Goal: Complete application form

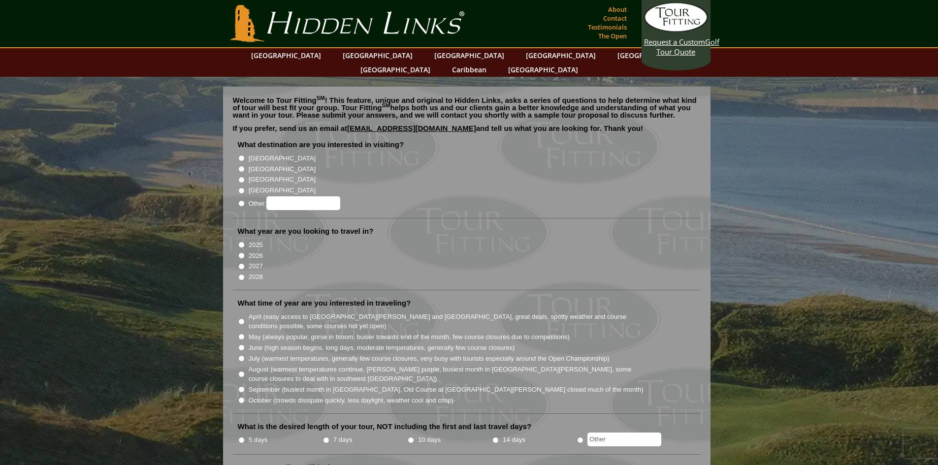
drag, startPoint x: 241, startPoint y: 143, endPoint x: 239, endPoint y: 156, distance: 12.9
click at [241, 155] on input "[GEOGRAPHIC_DATA]" at bounding box center [241, 158] width 6 height 6
radio input "true"
click at [241, 253] on input "2026" at bounding box center [241, 256] width 6 height 6
radio input "true"
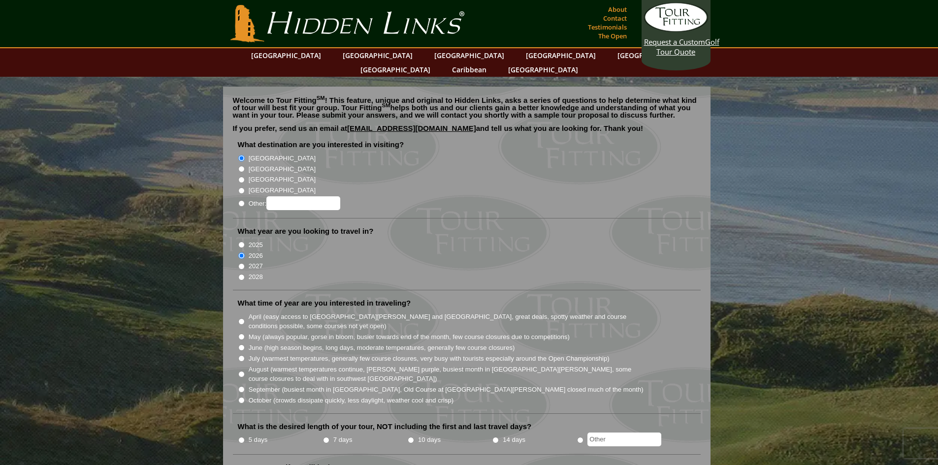
click at [239, 371] on input "August (warmest temperatures continue, [PERSON_NAME] purple, busiest month in […" at bounding box center [241, 374] width 6 height 6
radio input "true"
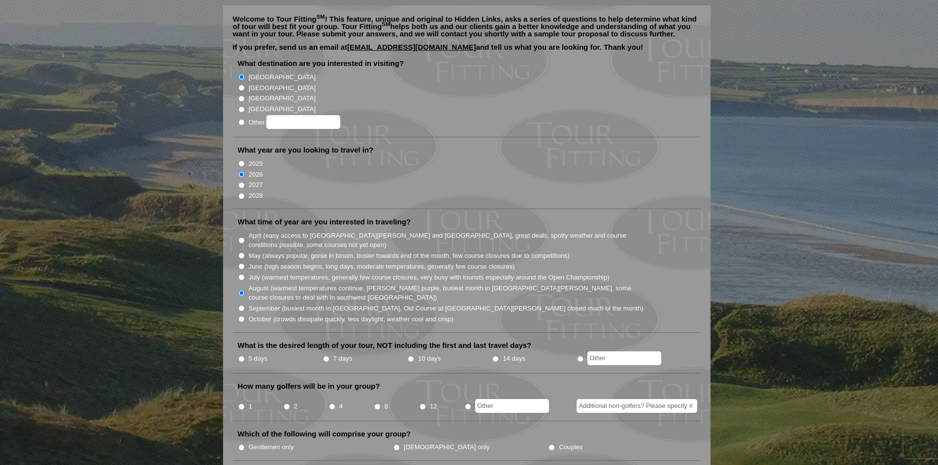
scroll to position [99, 0]
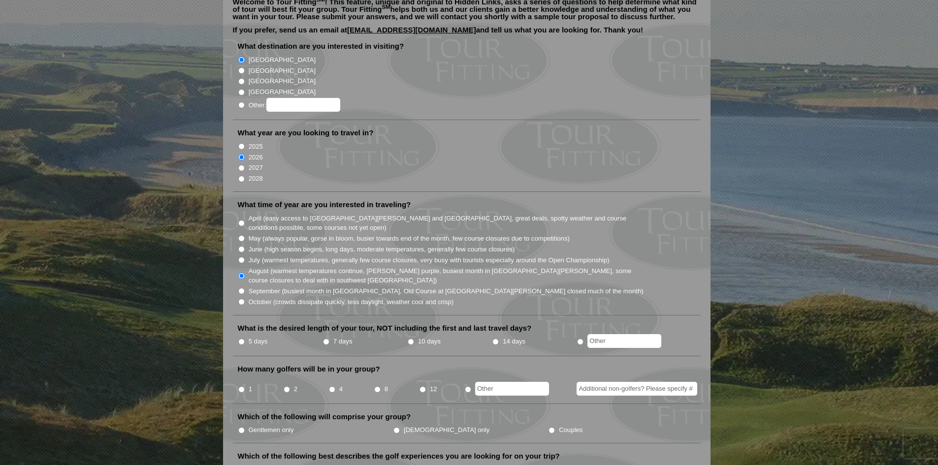
click at [326, 339] on input "7 days" at bounding box center [326, 342] width 6 height 6
radio input "true"
click at [288, 387] on input "2" at bounding box center [287, 390] width 6 height 6
radio input "true"
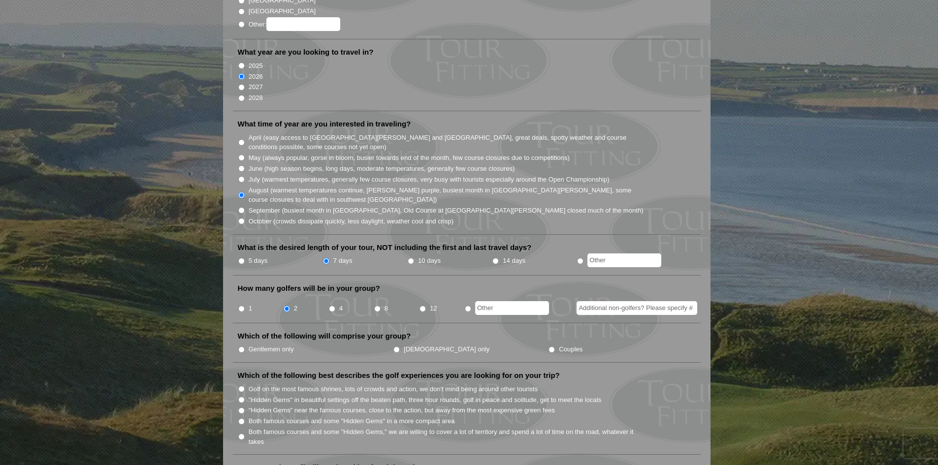
scroll to position [197, 0]
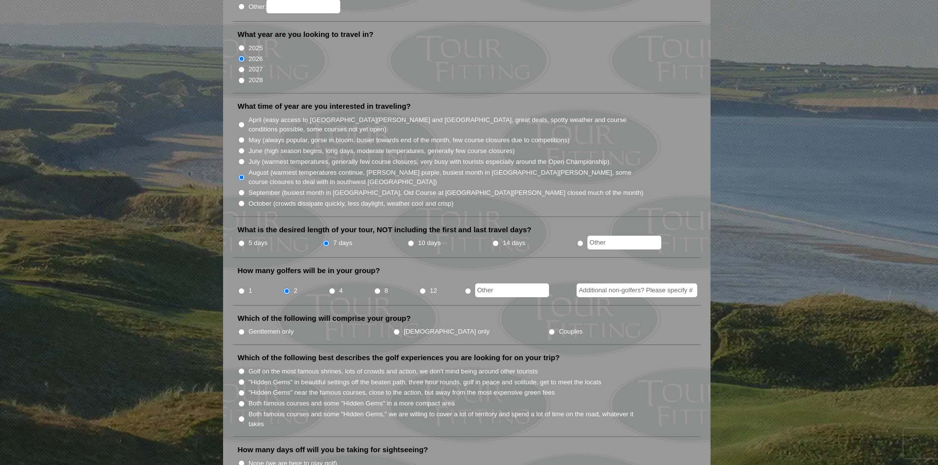
click at [243, 329] on input "Gentlemen only" at bounding box center [241, 332] width 6 height 6
radio input "true"
click at [241, 368] on input "Golf on the most famous shrines, lots of crowds and action, we don't mind being…" at bounding box center [241, 371] width 6 height 6
radio input "true"
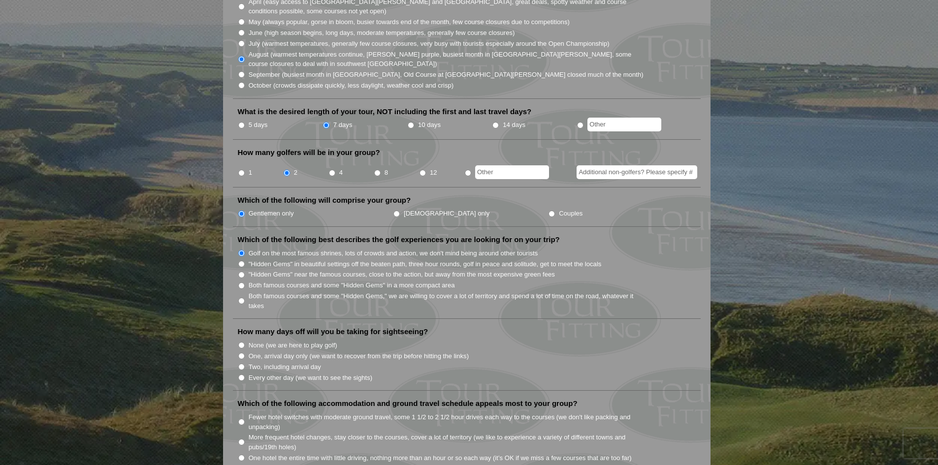
scroll to position [345, 0]
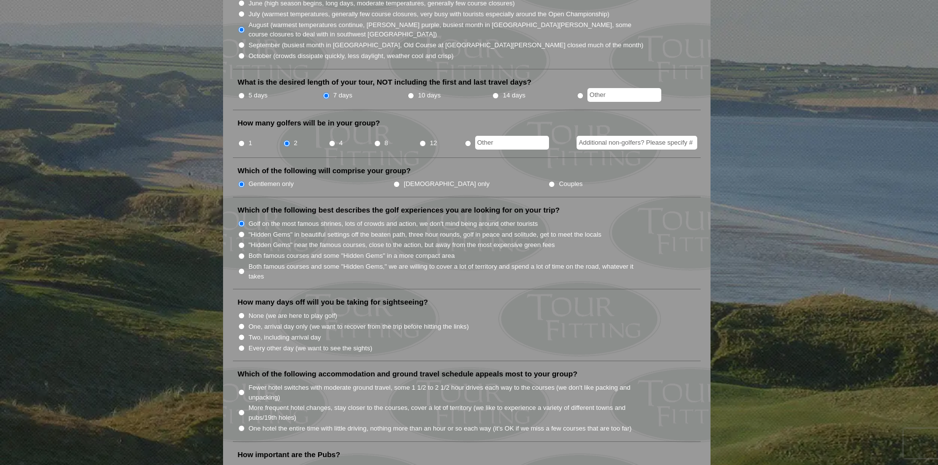
click at [241, 334] on input "Two, including arrival day" at bounding box center [241, 337] width 6 height 6
radio input "true"
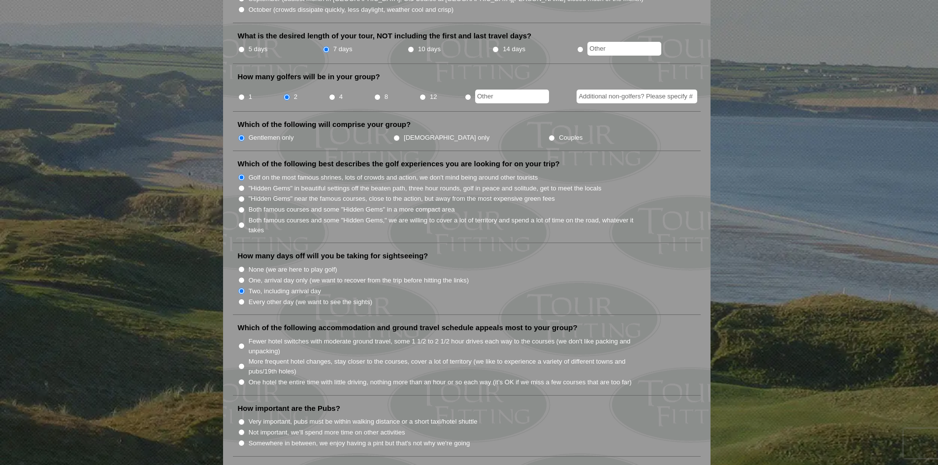
scroll to position [443, 0]
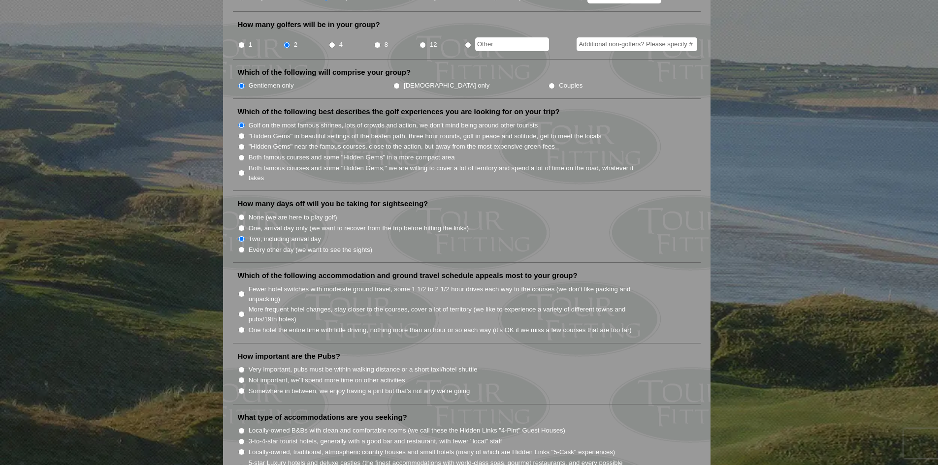
click at [242, 377] on input "Not important, we'll spend more time on other activities" at bounding box center [241, 380] width 6 height 6
radio input "true"
click at [240, 291] on input "Fewer hotel switches with moderate ground travel, some 1 1/2 to 2 1/2 hour driv…" at bounding box center [241, 294] width 6 height 6
radio input "true"
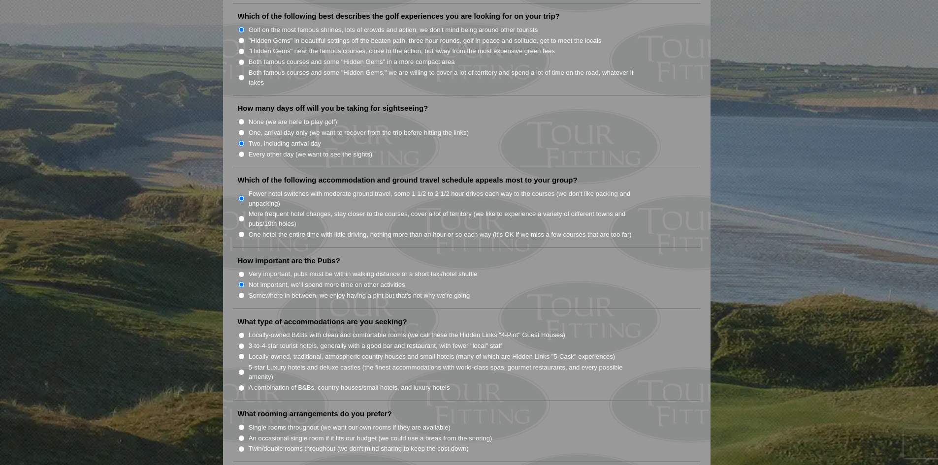
scroll to position [542, 0]
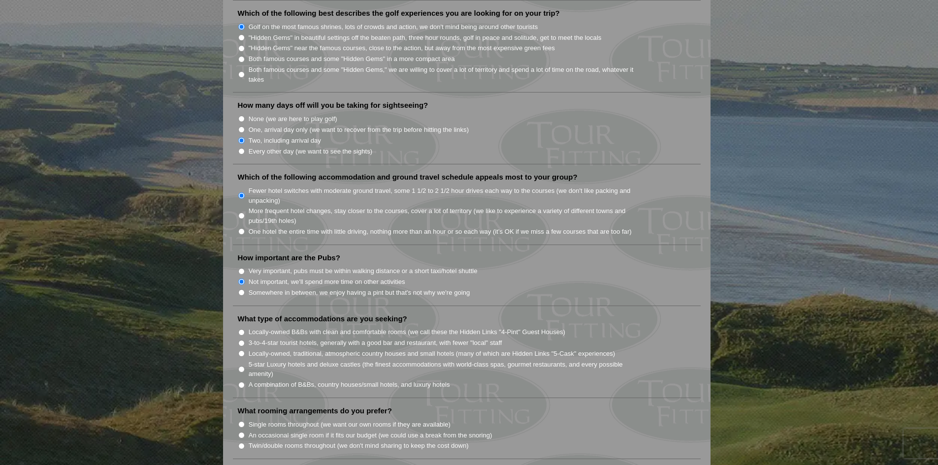
click at [243, 382] on input "A combination of B&Bs, country houses/small hotels, and luxury hotels" at bounding box center [241, 385] width 6 height 6
radio input "true"
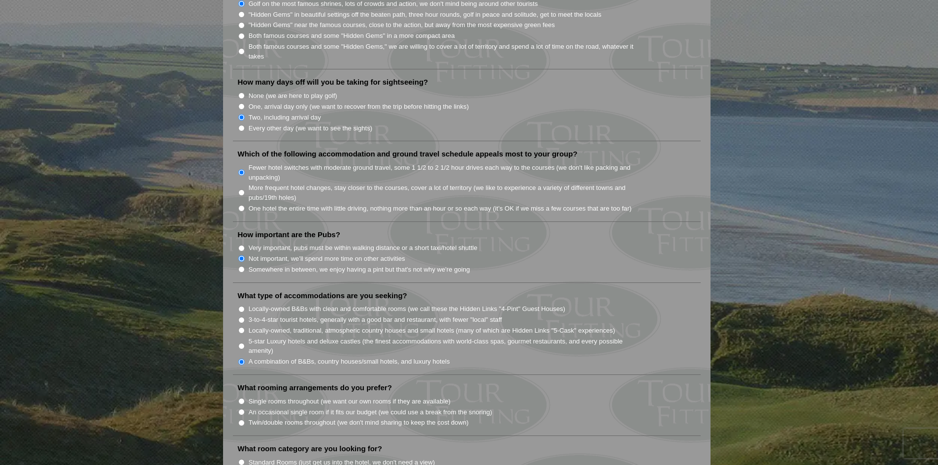
scroll to position [640, 0]
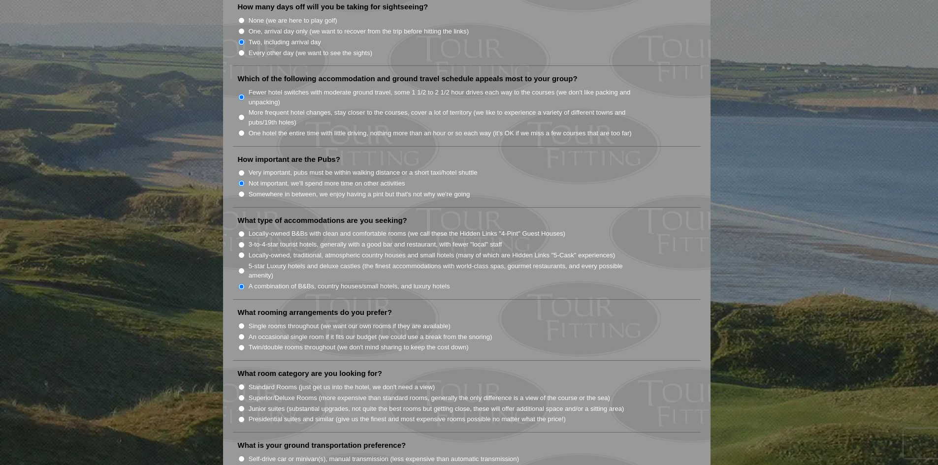
click at [241, 345] on input "Twin/double rooms throughout (we don't mind sharing to keep the cost down)" at bounding box center [241, 348] width 6 height 6
radio input "true"
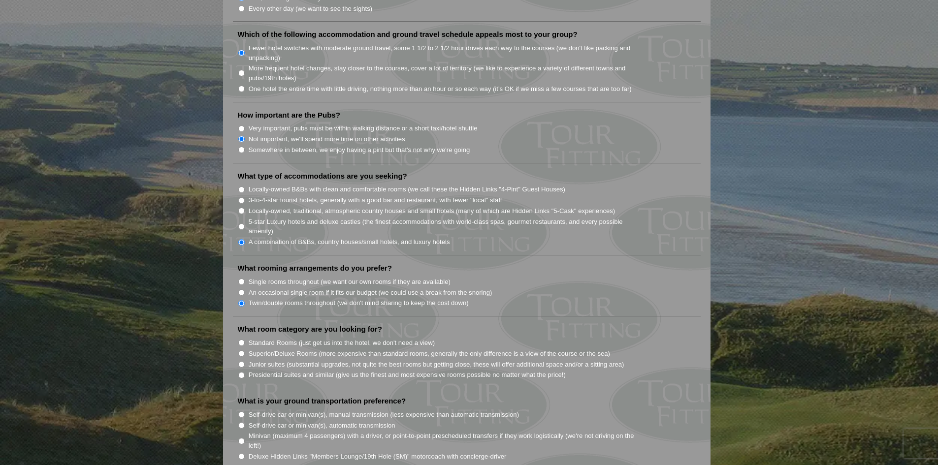
scroll to position [690, 0]
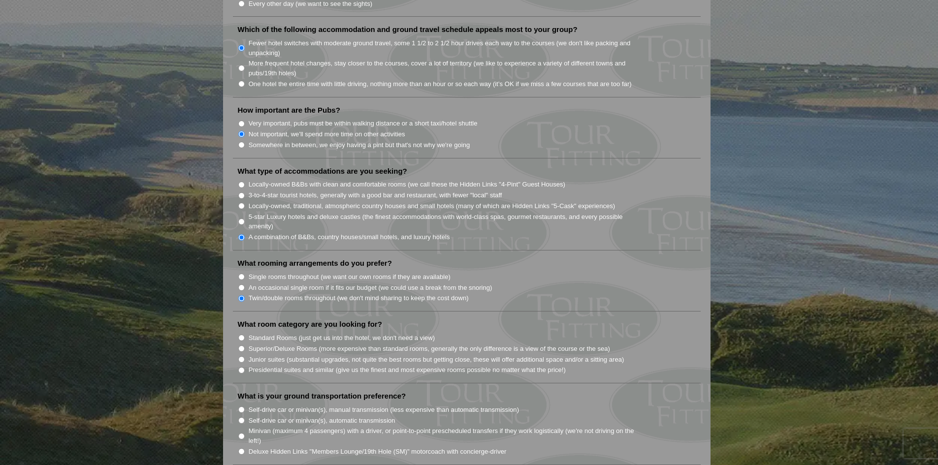
click at [239, 354] on li "Junior suites (substantial upgrades, not quite the best rooms but getting close…" at bounding box center [471, 359] width 466 height 11
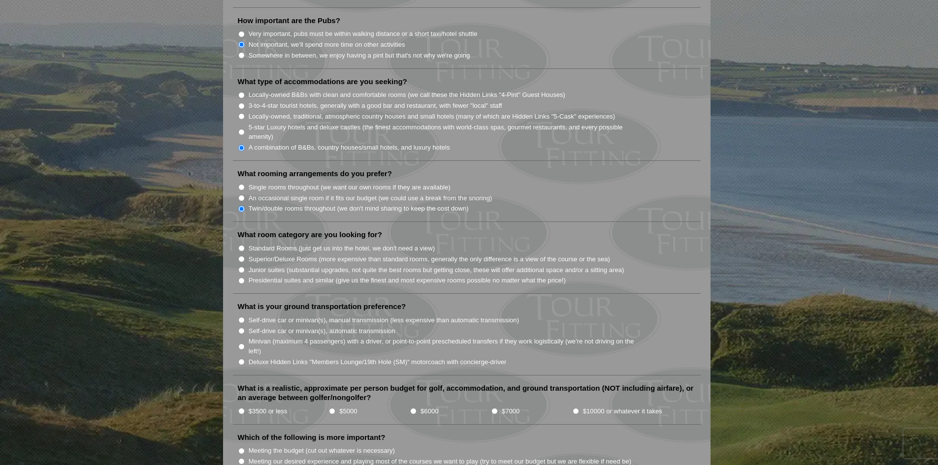
scroll to position [788, 0]
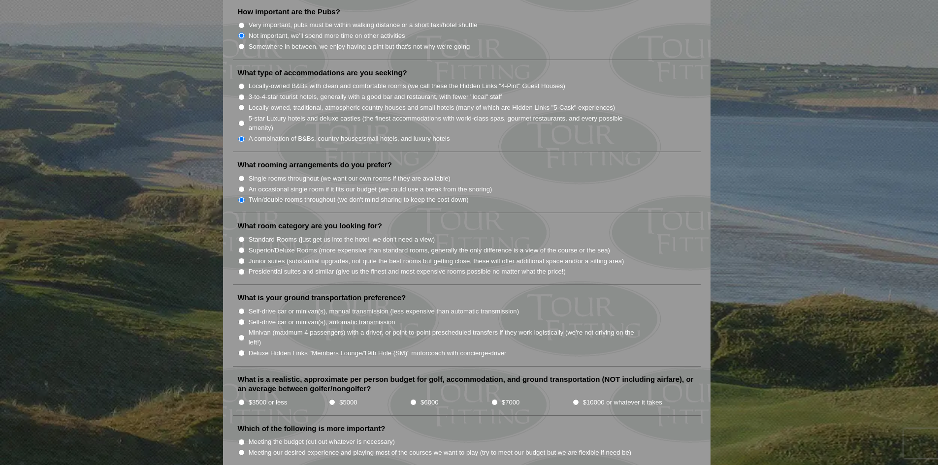
click at [241, 258] on input "Junior suites (substantial upgrades, not quite the best rooms but getting close…" at bounding box center [241, 261] width 6 height 6
radio input "true"
click at [242, 319] on input "Self-drive car or minivan(s), automatic transmission" at bounding box center [241, 322] width 6 height 6
radio input "true"
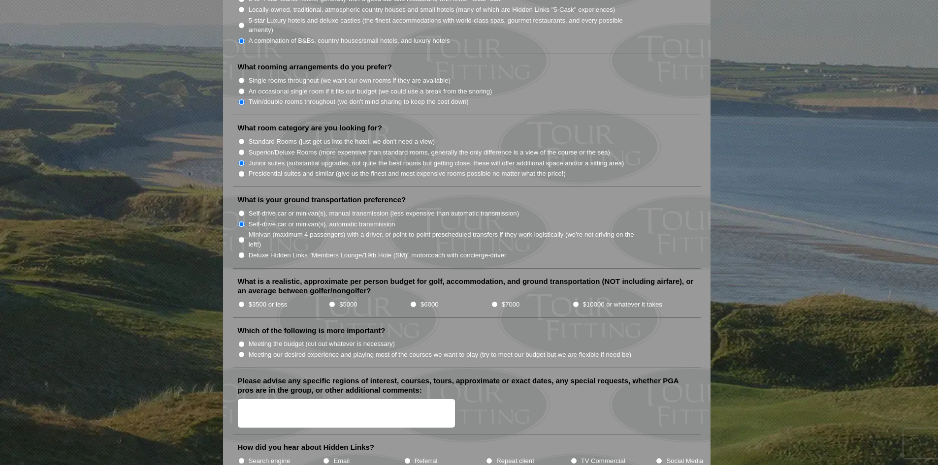
scroll to position [887, 0]
click at [242, 301] on input "$3500 or less" at bounding box center [241, 304] width 6 height 6
radio input "true"
click at [240, 341] on input "Meeting the budget (cut out whatever is necessary)" at bounding box center [241, 344] width 6 height 6
radio input "true"
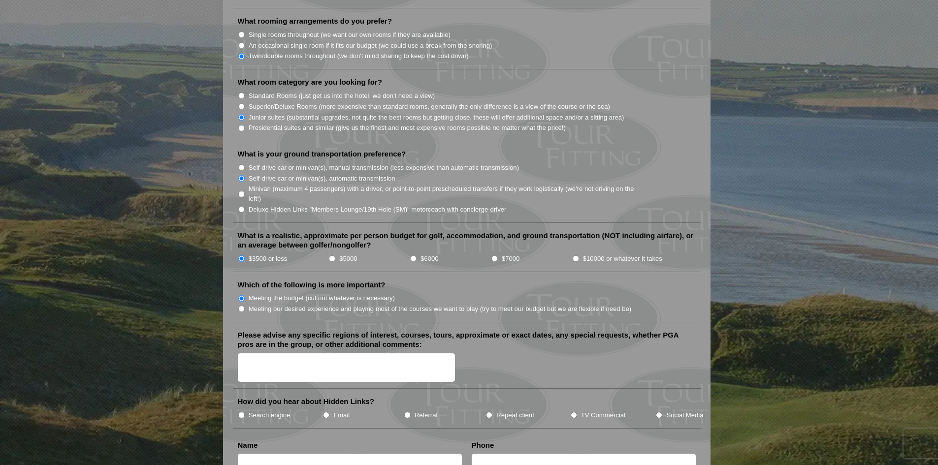
scroll to position [1034, 0]
